Goal: Contribute content

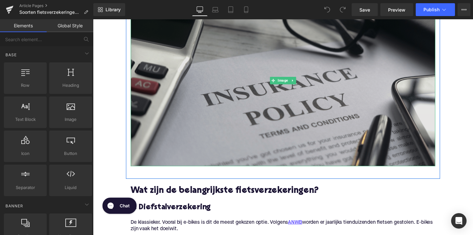
scroll to position [342, 0]
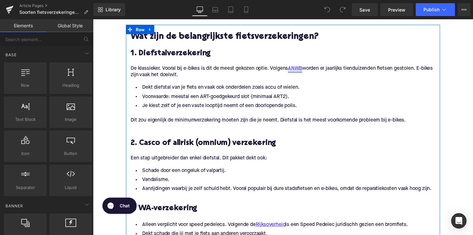
click at [303, 67] on link "ANWB" at bounding box center [300, 70] width 14 height 7
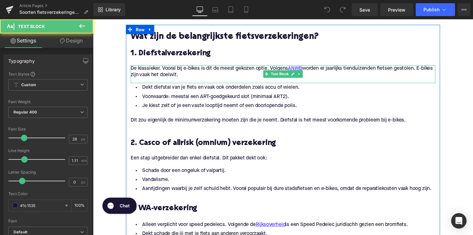
click at [305, 67] on link "ANWB" at bounding box center [300, 70] width 14 height 7
click at [297, 74] on icon at bounding box center [298, 76] width 4 height 4
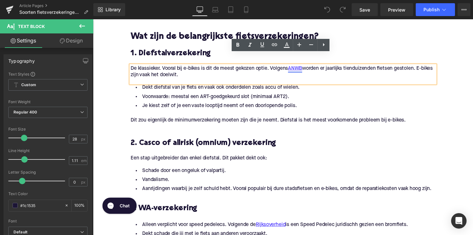
click at [303, 67] on link "ANWB" at bounding box center [300, 70] width 14 height 7
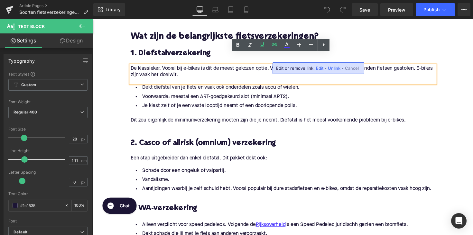
click at [321, 70] on span "Edit" at bounding box center [319, 68] width 7 height 5
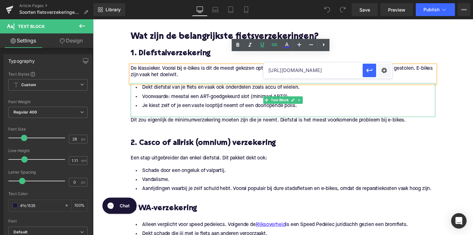
click at [312, 68] on input "[URL][DOMAIN_NAME]" at bounding box center [313, 70] width 99 height 16
click at [308, 70] on input "[URL][DOMAIN_NAME]" at bounding box center [313, 70] width 99 height 16
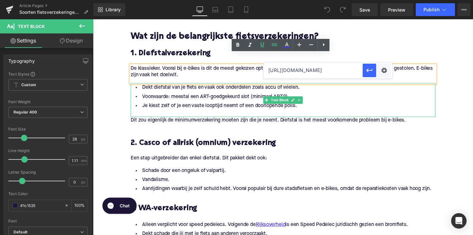
click at [308, 70] on input "[URL][DOMAIN_NAME]" at bounding box center [313, 70] width 99 height 16
paste input "verzekeringen"
type input "[URL][DOMAIN_NAME]"
click at [368, 72] on icon "button" at bounding box center [370, 71] width 8 height 8
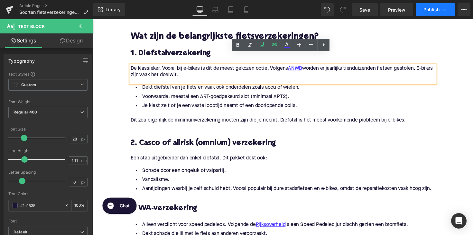
click at [429, 7] on span "Publish" at bounding box center [432, 9] width 16 height 5
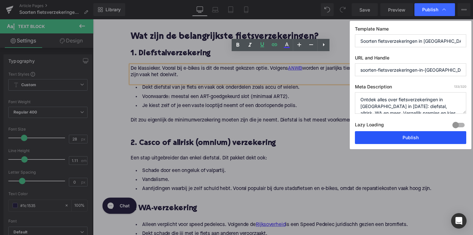
click at [398, 139] on button "Publish" at bounding box center [410, 137] width 111 height 13
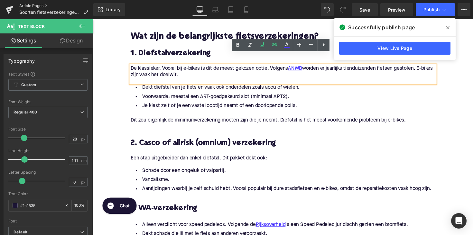
click at [27, 4] on link "Article Pages" at bounding box center [56, 5] width 74 height 5
